Goal: Transaction & Acquisition: Purchase product/service

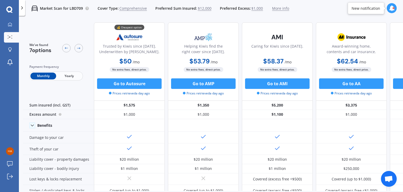
click at [66, 77] on span "Yearly" at bounding box center [69, 75] width 26 height 7
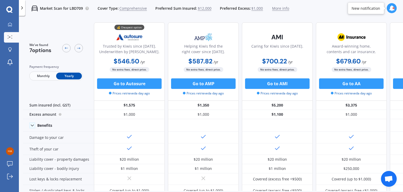
click at [38, 78] on span "Monthly" at bounding box center [43, 75] width 26 height 7
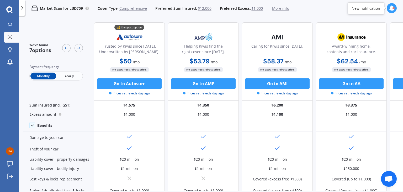
click at [62, 71] on div "Monthly Yearly" at bounding box center [56, 75] width 54 height 9
click at [63, 75] on span "Yearly" at bounding box center [69, 75] width 26 height 7
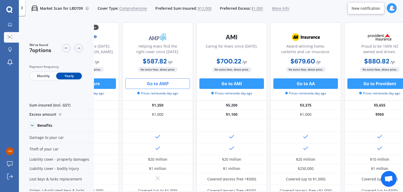
scroll to position [0, 46]
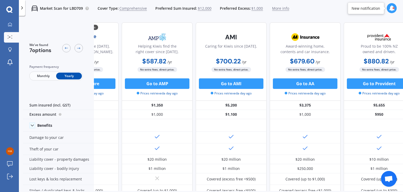
click at [42, 75] on span "Monthly" at bounding box center [43, 75] width 26 height 7
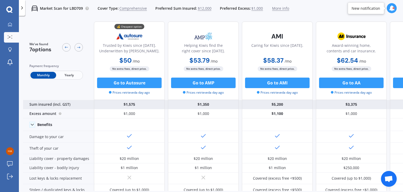
scroll to position [1, 0]
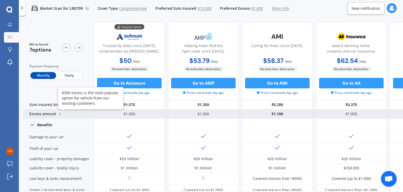
click at [59, 113] on circle at bounding box center [60, 113] width 3 height 3
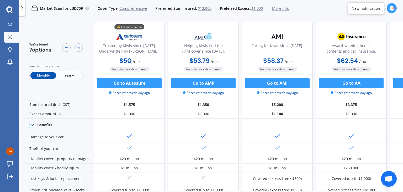
click at [394, 6] on icon at bounding box center [392, 8] width 6 height 6
drag, startPoint x: 394, startPoint y: 6, endPoint x: 292, endPoint y: 17, distance: 102.5
click at [292, 17] on div "Market Scan for LBD709 Cover Type: Comprehensive Preferred Sum Insured: $12,000…" at bounding box center [211, 96] width 384 height 192
click at [391, 8] on icon at bounding box center [392, 8] width 6 height 6
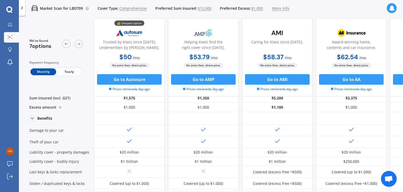
scroll to position [0, 0]
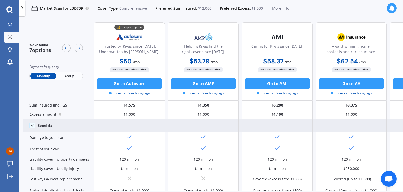
click at [33, 127] on icon at bounding box center [32, 125] width 5 height 5
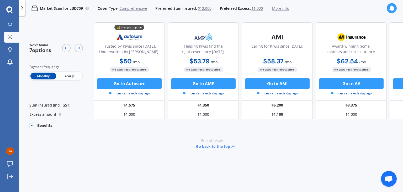
click at [33, 127] on icon at bounding box center [32, 125] width 5 height 5
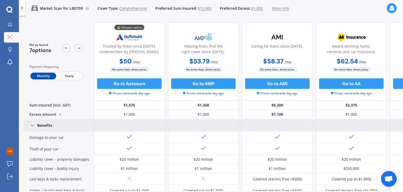
click at [191, 71] on span "No extra fees, direct price." at bounding box center [204, 69] width 40 height 5
click at [203, 59] on b "$53.79" at bounding box center [200, 61] width 20 height 8
click at [268, 60] on b "$58.37" at bounding box center [273, 61] width 20 height 8
click at [193, 57] on b "$53.79" at bounding box center [200, 61] width 20 height 8
click at [353, 60] on b "$62.54" at bounding box center [347, 61] width 21 height 8
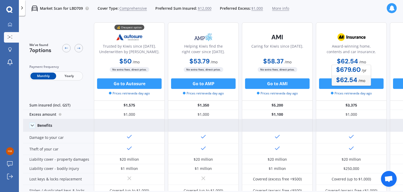
click at [273, 58] on b "$58.37" at bounding box center [273, 61] width 20 height 8
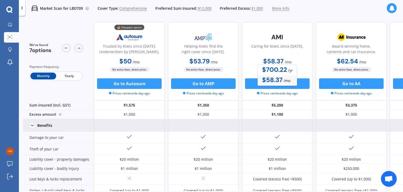
click at [195, 58] on b "$53.79" at bounding box center [200, 61] width 20 height 8
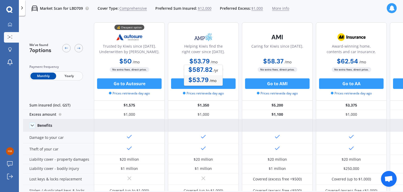
click at [164, 51] on div "💰 Cheapest option Trusted by Kiwis since [DATE]. Underwritten by [PERSON_NAME].…" at bounding box center [129, 61] width 71 height 78
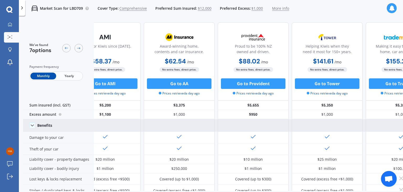
scroll to position [0, 208]
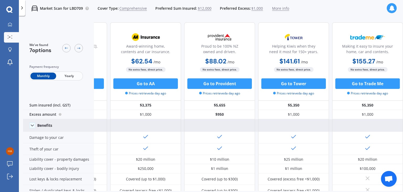
click at [215, 60] on b "$88.02" at bounding box center [215, 61] width 21 height 8
click at [283, 63] on b "$141.61" at bounding box center [290, 61] width 20 height 8
click at [358, 59] on b "$155.27" at bounding box center [364, 61] width 23 height 8
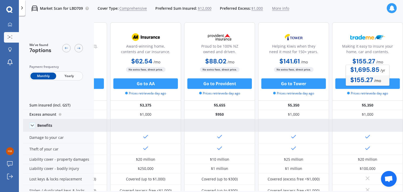
click at [358, 59] on b "$155.27" at bounding box center [364, 61] width 23 height 8
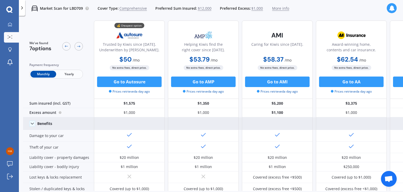
scroll to position [0, 0]
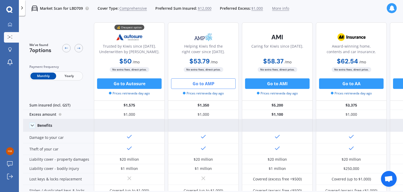
click at [202, 81] on button "Go to AMP" at bounding box center [203, 83] width 65 height 11
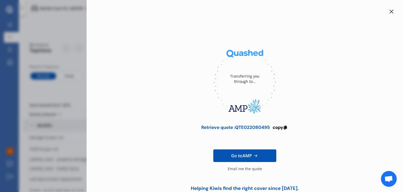
click at [390, 12] on icon at bounding box center [392, 11] width 4 height 4
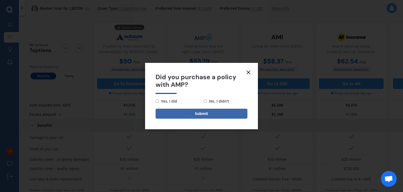
click at [248, 71] on line at bounding box center [248, 72] width 3 height 3
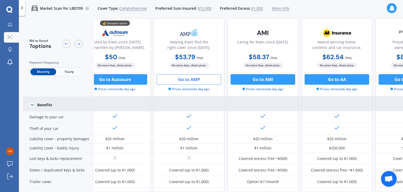
scroll to position [21, 14]
click at [252, 79] on button "Go to AMI" at bounding box center [263, 79] width 65 height 11
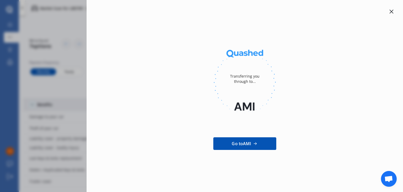
click at [390, 9] on div at bounding box center [392, 11] width 6 height 6
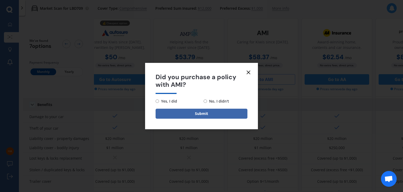
click at [249, 73] on icon at bounding box center [248, 72] width 6 height 6
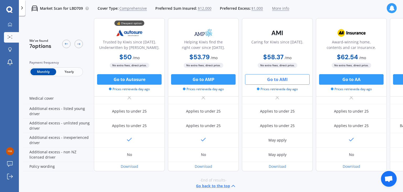
scroll to position [263, 0]
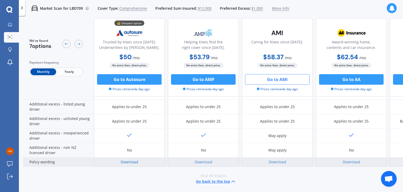
click at [124, 160] on link "Download" at bounding box center [130, 161] width 18 height 5
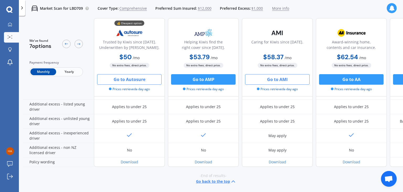
click at [144, 78] on button "Go to Autosure" at bounding box center [129, 79] width 65 height 11
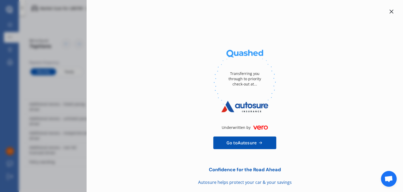
click at [390, 9] on div at bounding box center [392, 11] width 6 height 6
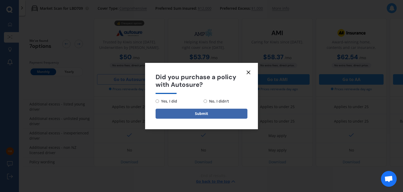
click at [252, 71] on form "Did you purchase a policy with Autosure? Yes, I did No, I didn't Submit" at bounding box center [201, 96] width 113 height 66
click at [249, 71] on icon at bounding box center [248, 72] width 6 height 6
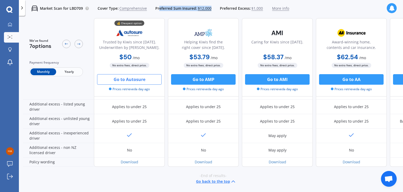
drag, startPoint x: 158, startPoint y: 6, endPoint x: 210, endPoint y: 11, distance: 52.2
click at [210, 11] on div "Market Scan for LBD709 Cover Type: Comprehensive Preferred Sum Insured: $12,000…" at bounding box center [157, 8] width 264 height 17
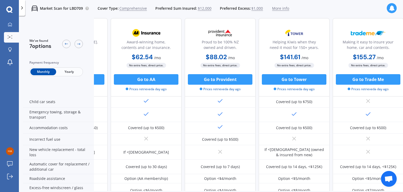
scroll to position [0, 205]
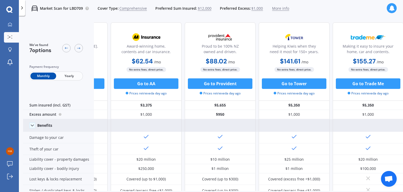
click at [389, 7] on icon at bounding box center [392, 8] width 6 height 6
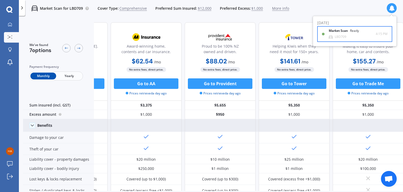
click at [344, 35] on div "LBD709" at bounding box center [341, 37] width 12 height 4
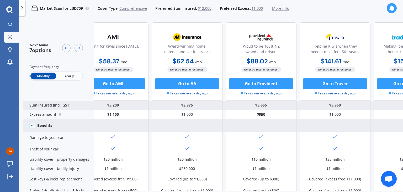
scroll to position [0, 164]
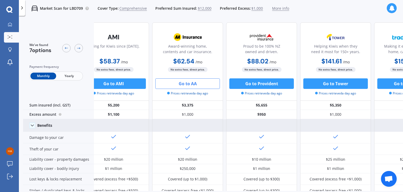
click at [195, 87] on button "Go to AA" at bounding box center [187, 83] width 65 height 11
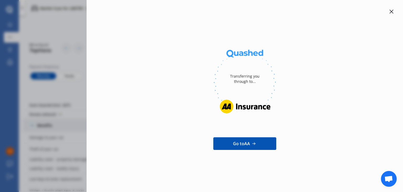
click at [390, 15] on div "Transferring you through to... Go to AA" at bounding box center [245, 88] width 300 height 160
click at [391, 12] on icon at bounding box center [392, 11] width 4 height 4
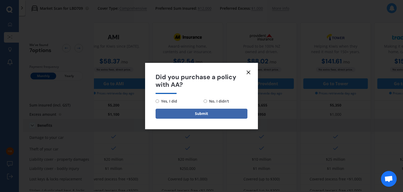
click at [207, 101] on span "No, I didn't" at bounding box center [218, 101] width 22 height 6
click at [207, 101] on input "No, I didn't" at bounding box center [205, 100] width 3 height 3
radio input "true"
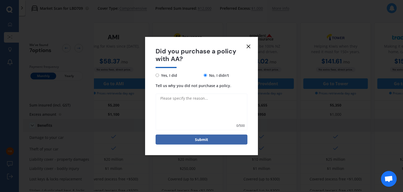
click at [190, 96] on textarea "Tell us why you did not purchase a policy." at bounding box center [202, 111] width 92 height 37
click at [248, 46] on icon at bounding box center [248, 46] width 6 height 6
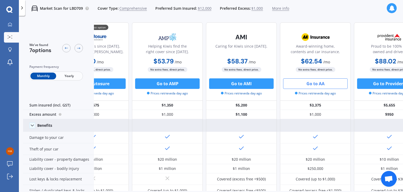
scroll to position [0, 0]
